Goal: Task Accomplishment & Management: Complete application form

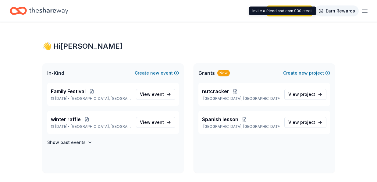
click at [329, 11] on link "Earn Rewards" at bounding box center [337, 10] width 44 height 11
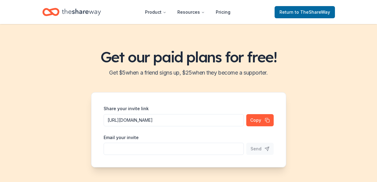
click at [71, 13] on icon "Home" at bounding box center [81, 12] width 39 height 7
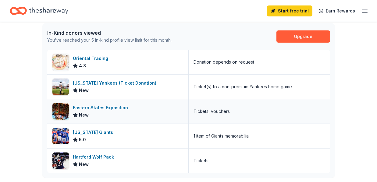
scroll to position [159, 0]
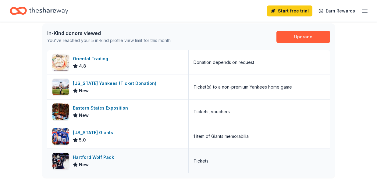
click at [90, 160] on div "Hartford Wolf Pack" at bounding box center [95, 157] width 44 height 7
click at [85, 59] on div "Oriental Trading" at bounding box center [92, 58] width 38 height 7
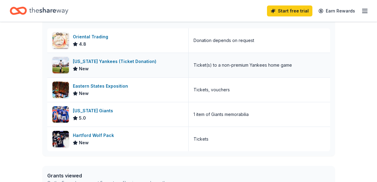
scroll to position [179, 0]
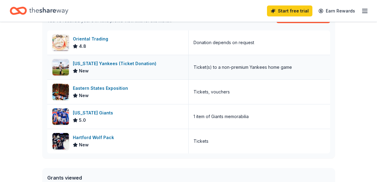
click at [95, 63] on div "New York Yankees (Ticket Donation)" at bounding box center [116, 63] width 86 height 7
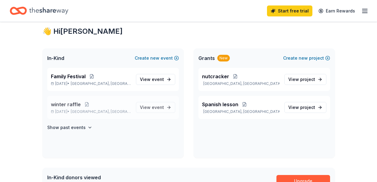
scroll to position [0, 0]
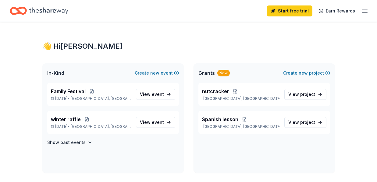
click at [56, 74] on span "In-Kind" at bounding box center [55, 72] width 17 height 7
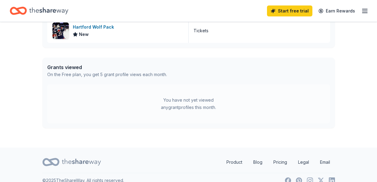
scroll to position [299, 0]
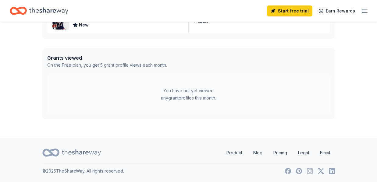
click at [74, 60] on div "Grants viewed" at bounding box center [107, 57] width 120 height 7
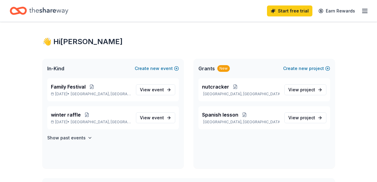
scroll to position [0, 0]
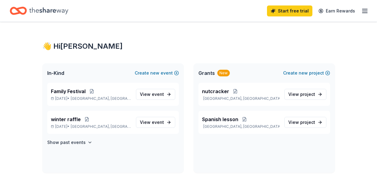
click at [41, 9] on icon "Home" at bounding box center [48, 11] width 39 height 12
click at [19, 11] on icon "Home" at bounding box center [20, 11] width 9 height 6
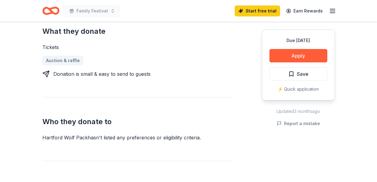
scroll to position [250, 0]
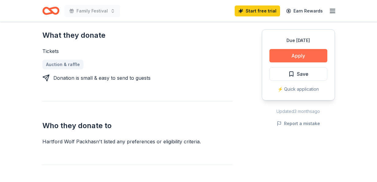
click at [296, 58] on button "Apply" at bounding box center [298, 55] width 58 height 13
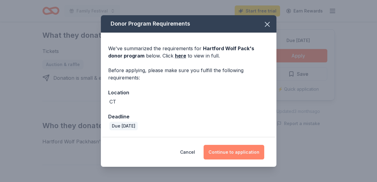
click at [241, 154] on button "Continue to application" at bounding box center [233, 152] width 61 height 15
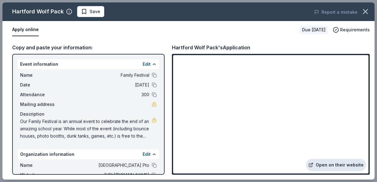
click at [336, 164] on link "Open on their website" at bounding box center [336, 165] width 60 height 12
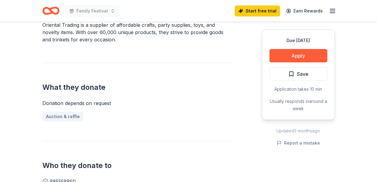
scroll to position [199, 0]
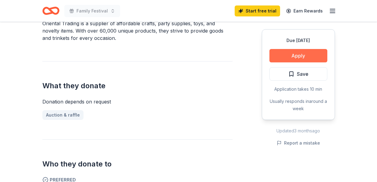
click at [298, 57] on button "Apply" at bounding box center [298, 55] width 58 height 13
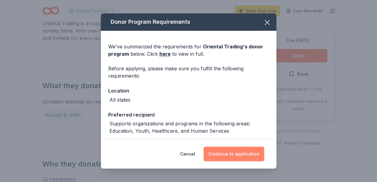
click at [247, 150] on button "Continue to application" at bounding box center [233, 154] width 61 height 15
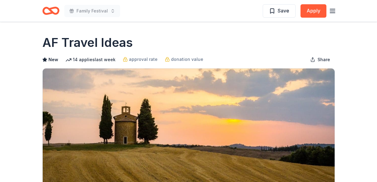
click at [335, 11] on icon "button" at bounding box center [332, 10] width 7 height 7
